Goal: Information Seeking & Learning: Find specific fact

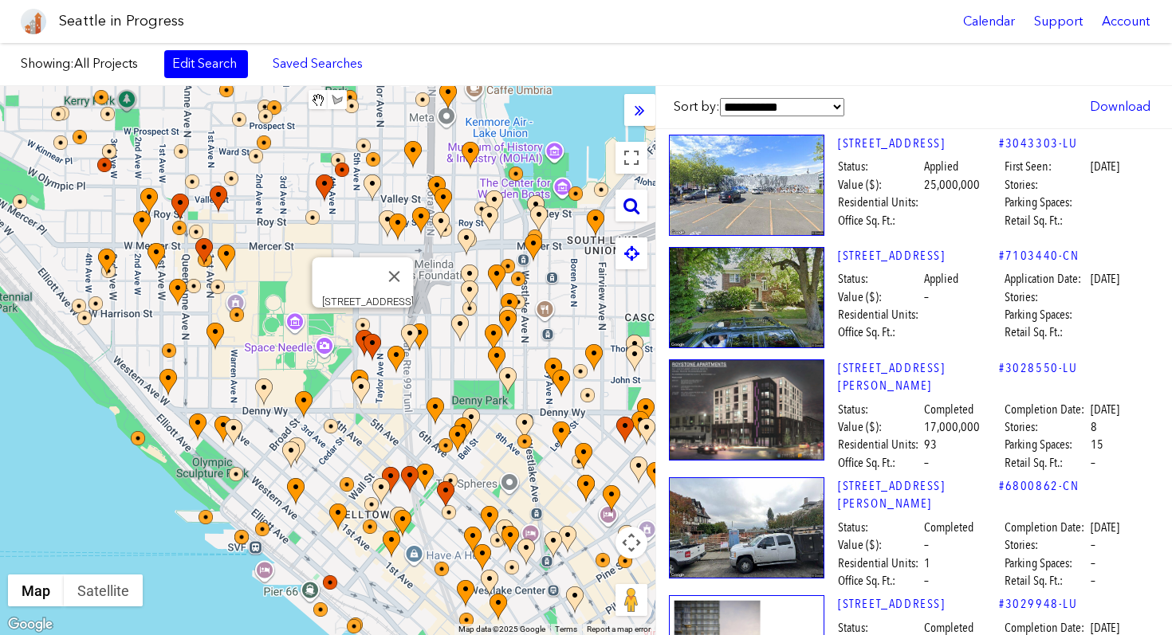
click at [633, 210] on icon at bounding box center [631, 206] width 16 height 18
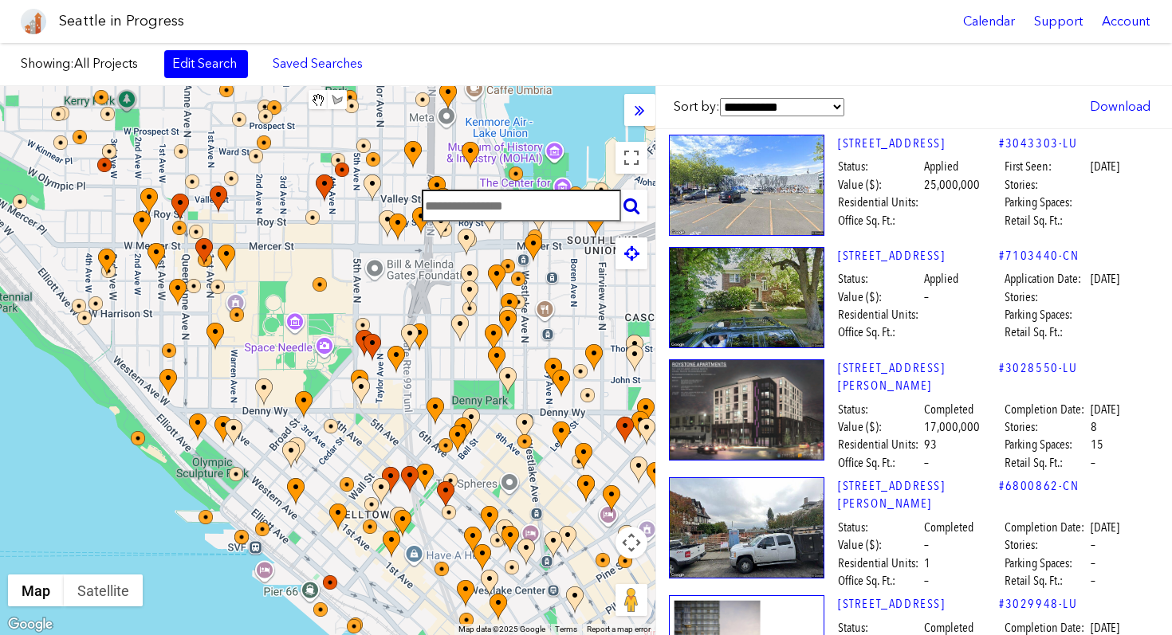
click at [513, 218] on input "text" at bounding box center [521, 206] width 199 height 32
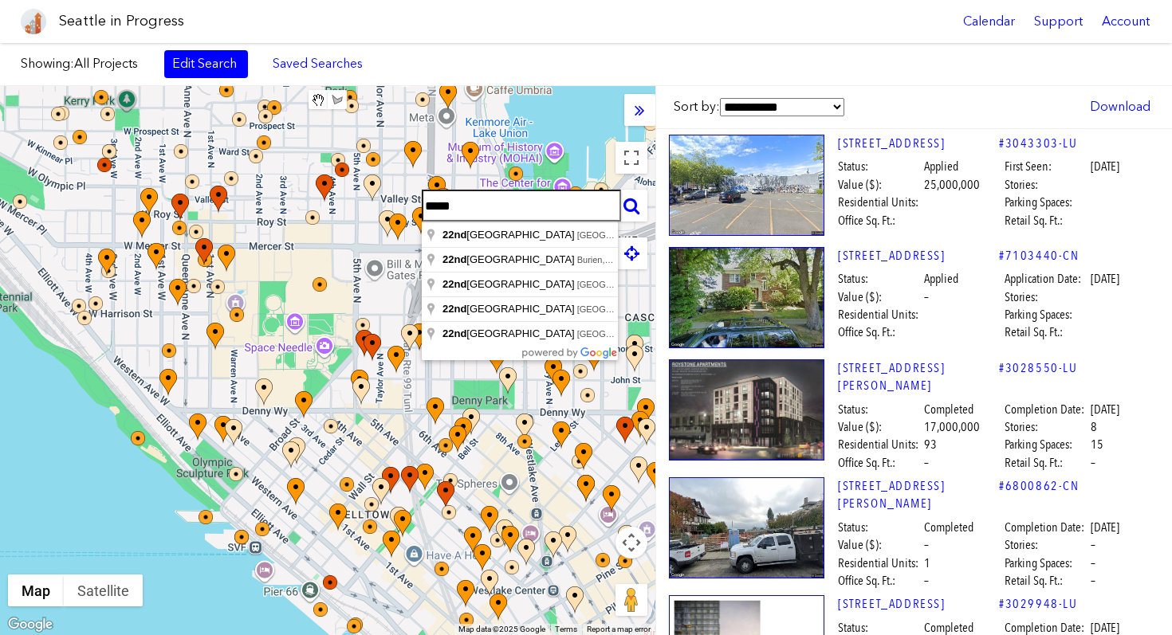
type input "**********"
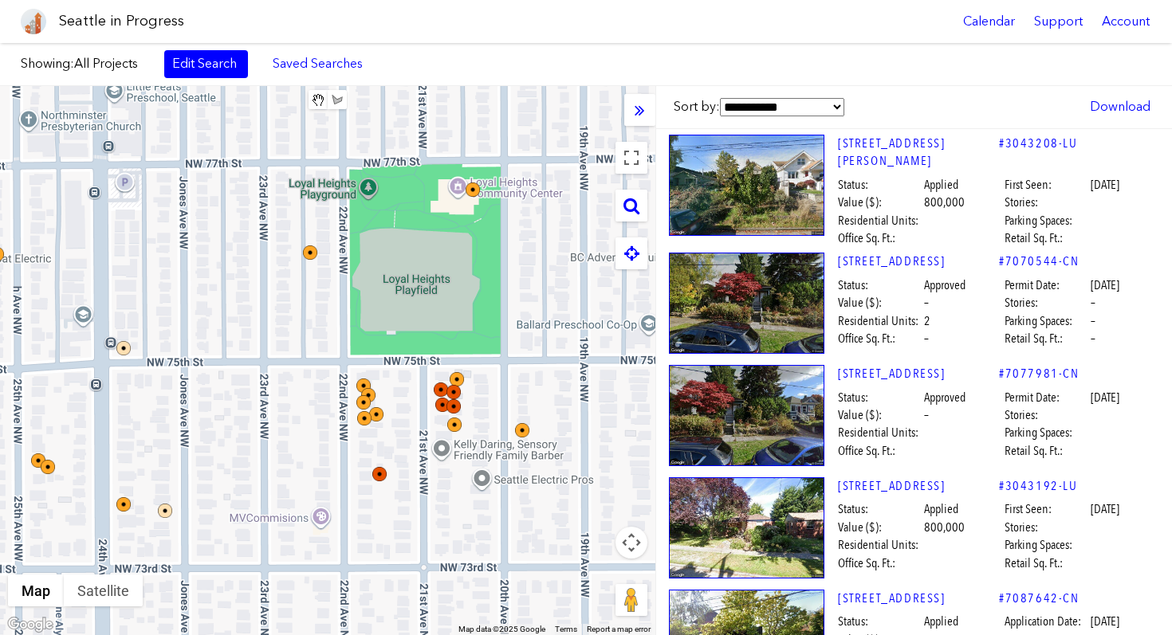
drag, startPoint x: 574, startPoint y: 406, endPoint x: 456, endPoint y: 275, distance: 176.1
click at [456, 276] on div at bounding box center [327, 360] width 655 height 549
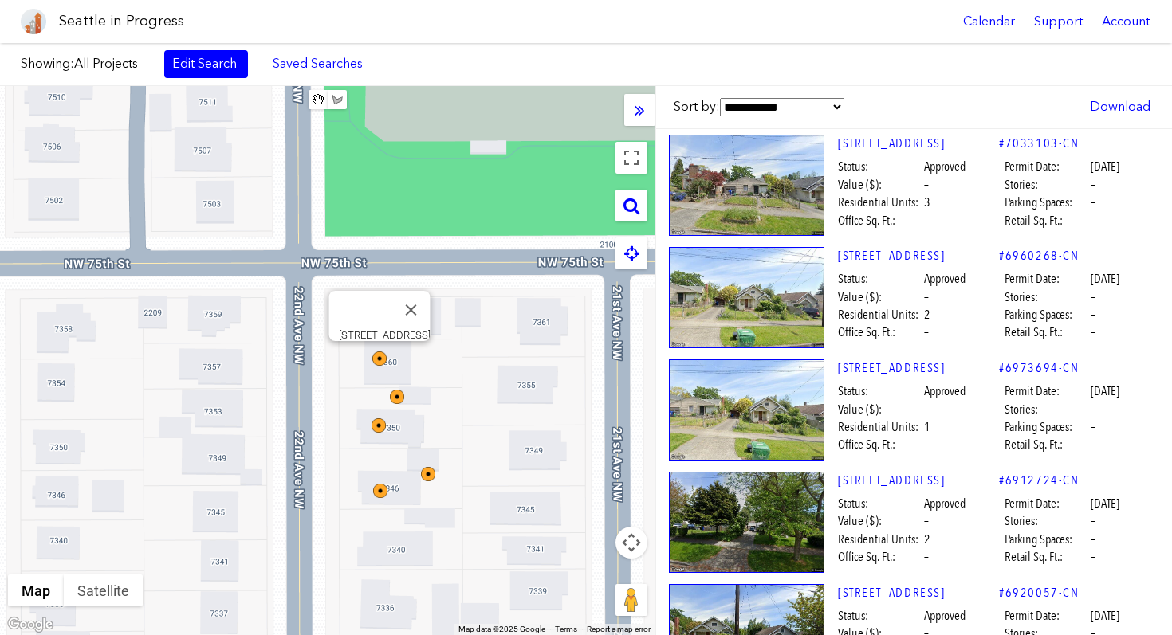
click at [383, 356] on img at bounding box center [379, 359] width 14 height 14
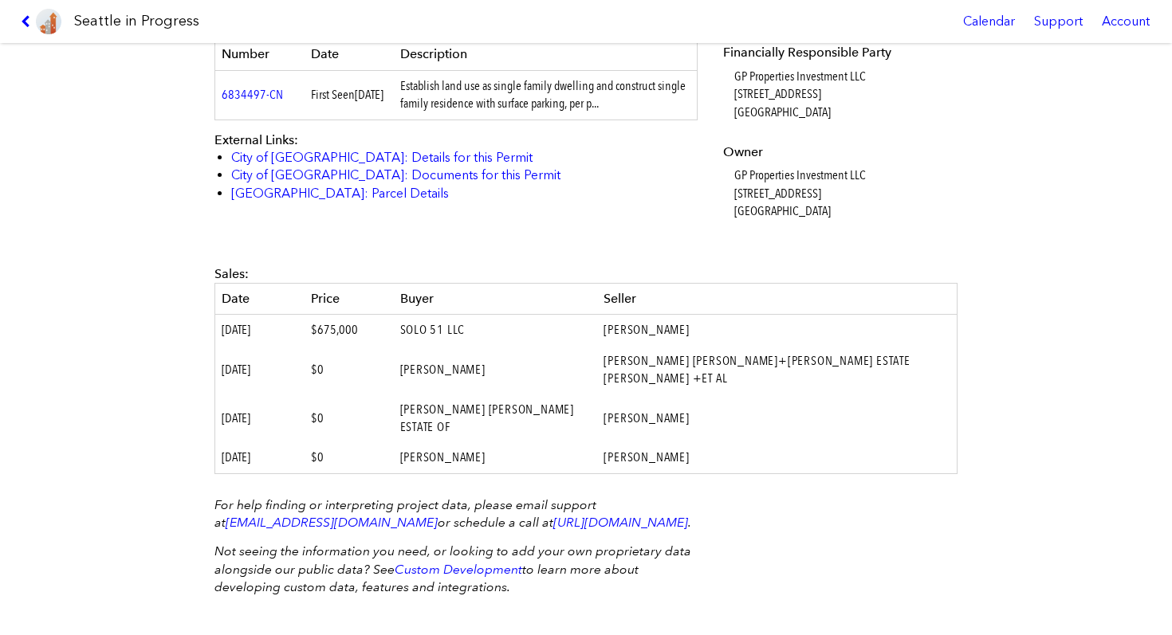
scroll to position [595, 0]
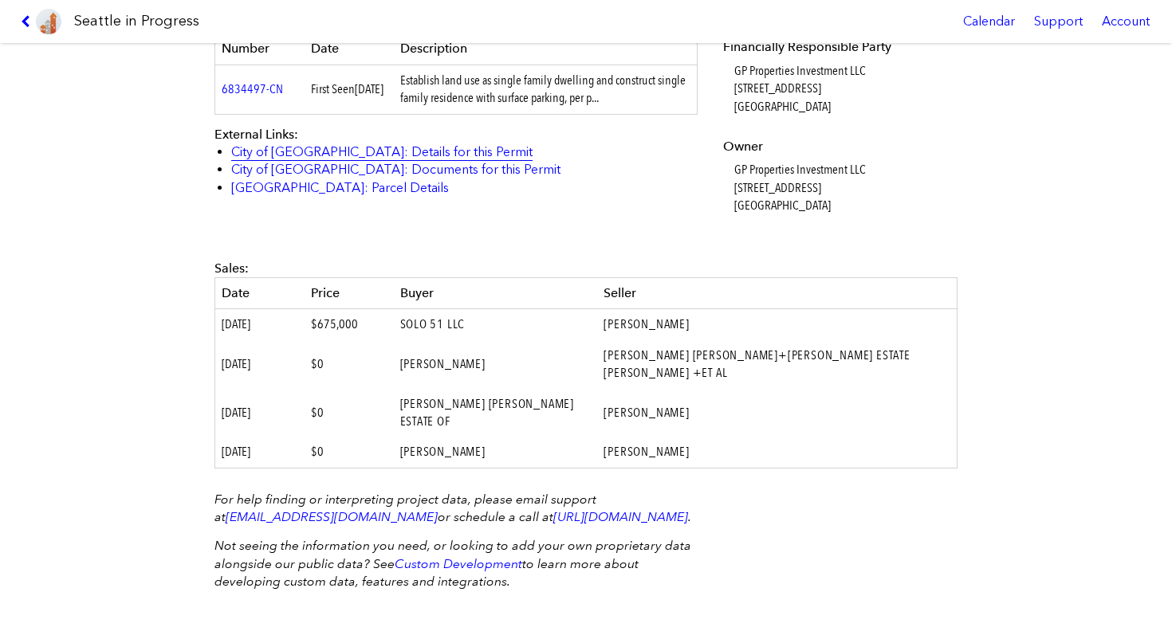
click at [423, 159] on link "City of [GEOGRAPHIC_DATA]: Details for this Permit" at bounding box center [381, 151] width 301 height 15
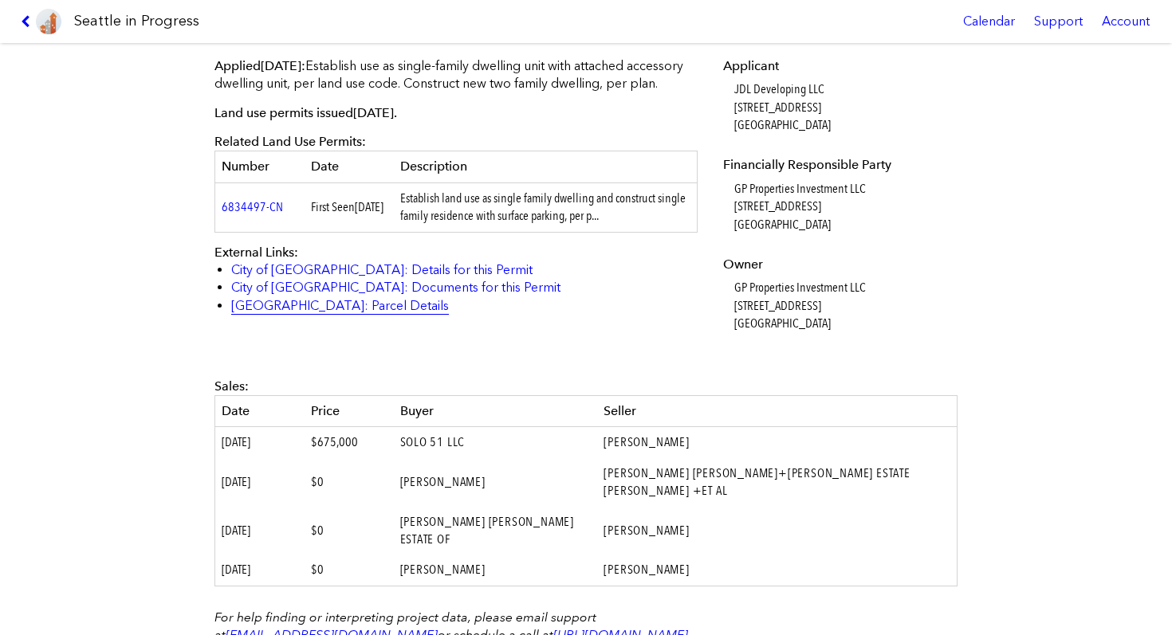
click at [357, 313] on link "[GEOGRAPHIC_DATA]: Parcel Details" at bounding box center [340, 305] width 218 height 15
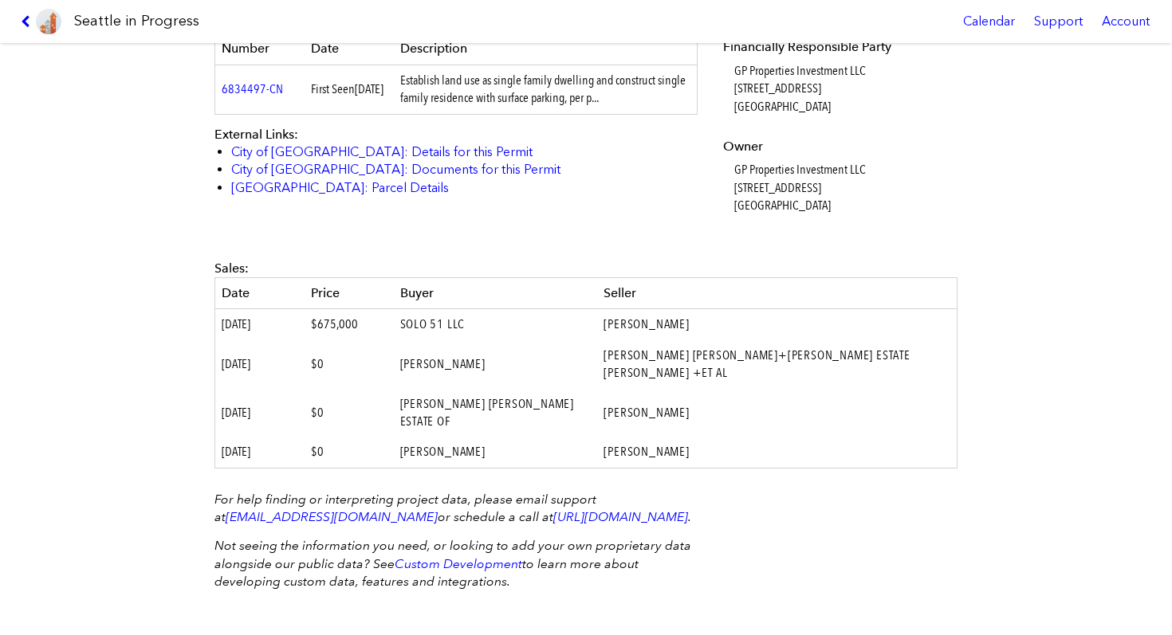
scroll to position [0, 0]
